Goal: Transaction & Acquisition: Purchase product/service

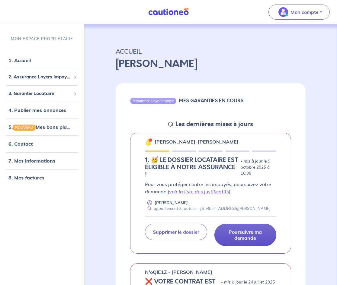
click at [255, 229] on p "Poursuivre ma demande" at bounding box center [245, 235] width 47 height 12
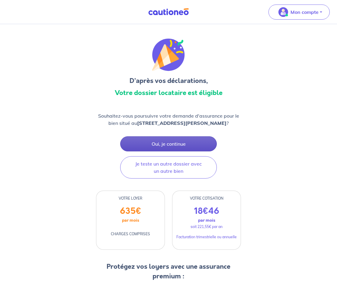
click at [168, 144] on button "Oui, je continue" at bounding box center [168, 143] width 97 height 15
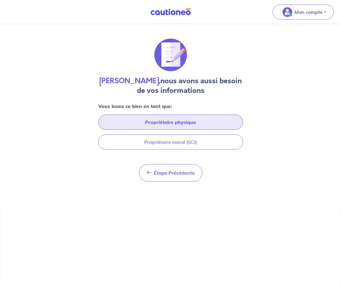
click at [216, 121] on button "Propriétaire physique" at bounding box center [170, 122] width 145 height 15
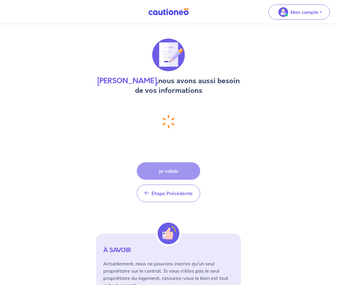
select select "FR"
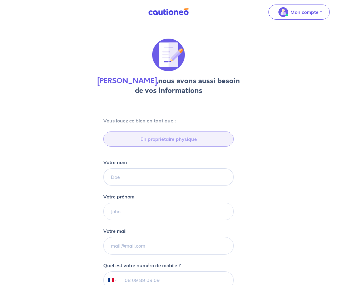
type input "06 25 56 99 39"
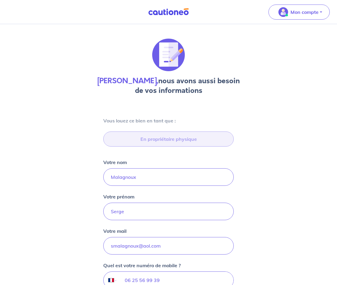
type input "[STREET_ADDRESS]"
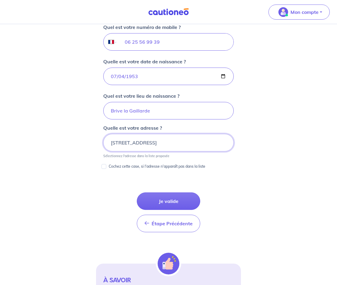
scroll to position [239, 0]
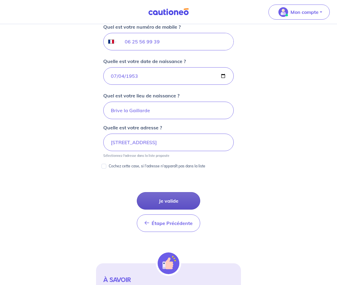
click at [160, 192] on button "Je valide" at bounding box center [168, 200] width 63 height 17
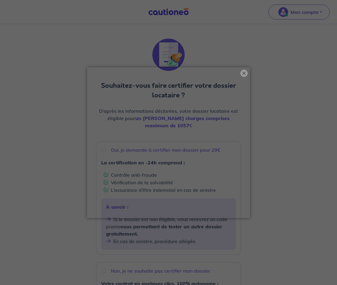
click at [242, 76] on button "×" at bounding box center [243, 73] width 7 height 7
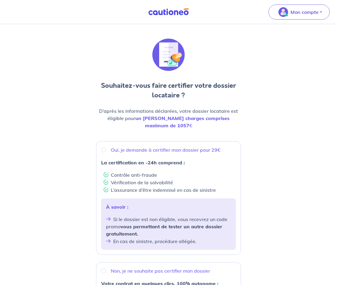
click at [114, 146] on p "Oui, je demande à certifier mon dossier pour 29€" at bounding box center [165, 149] width 109 height 7
click at [106, 148] on input "Oui, je demande à certifier mon dossier pour 29€" at bounding box center [103, 150] width 5 height 5
radio input "true"
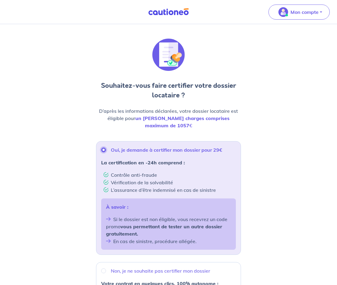
scroll to position [161, 0]
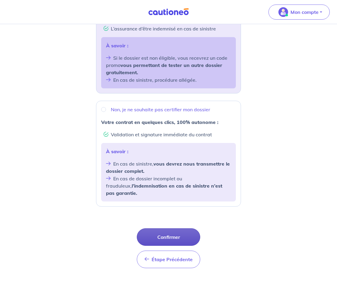
click at [151, 228] on button "Confirmer" at bounding box center [168, 236] width 63 height 17
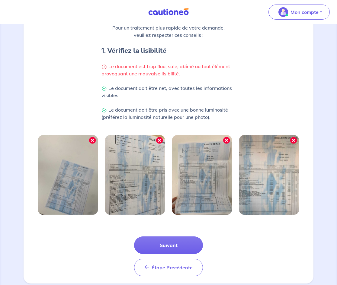
scroll to position [113, 0]
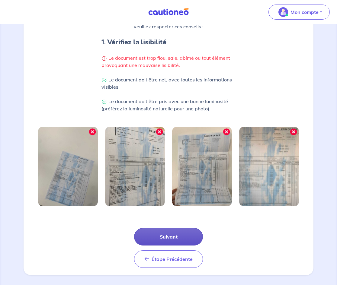
click at [168, 235] on button "Suivant" at bounding box center [168, 236] width 69 height 17
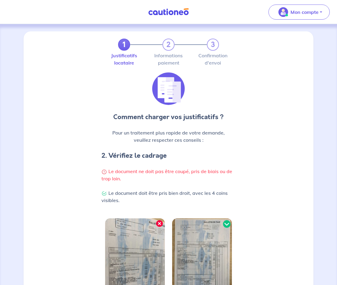
scroll to position [96, 0]
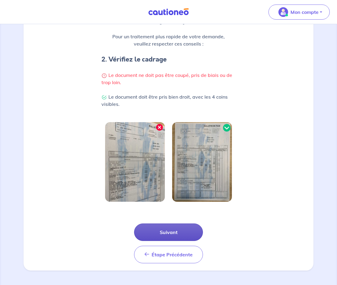
click at [153, 234] on button "Suivant" at bounding box center [168, 232] width 69 height 17
